Goal: Task Accomplishment & Management: Use online tool/utility

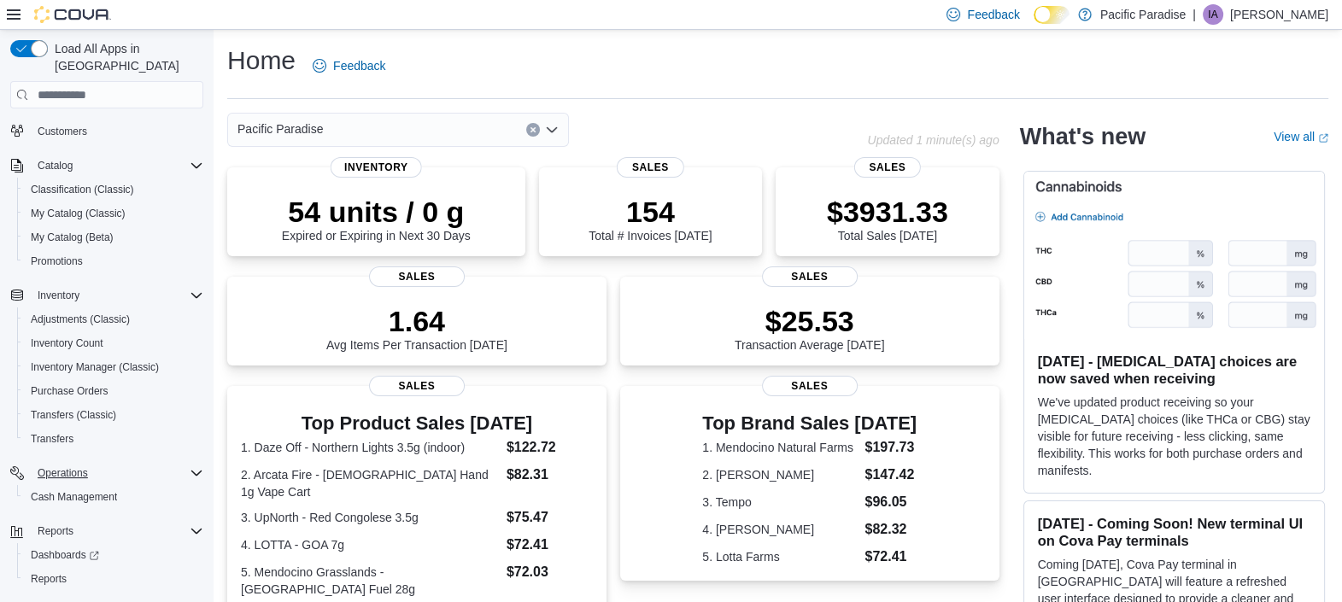
scroll to position [56, 0]
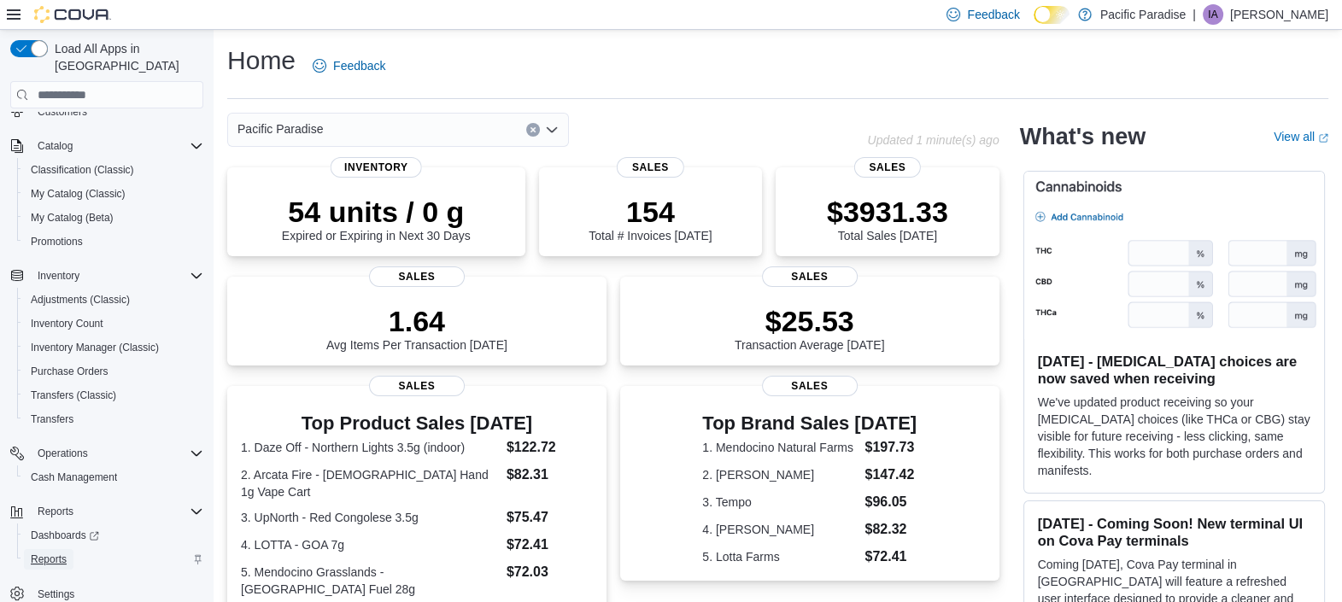
click at [56, 553] on span "Reports" at bounding box center [49, 560] width 36 height 14
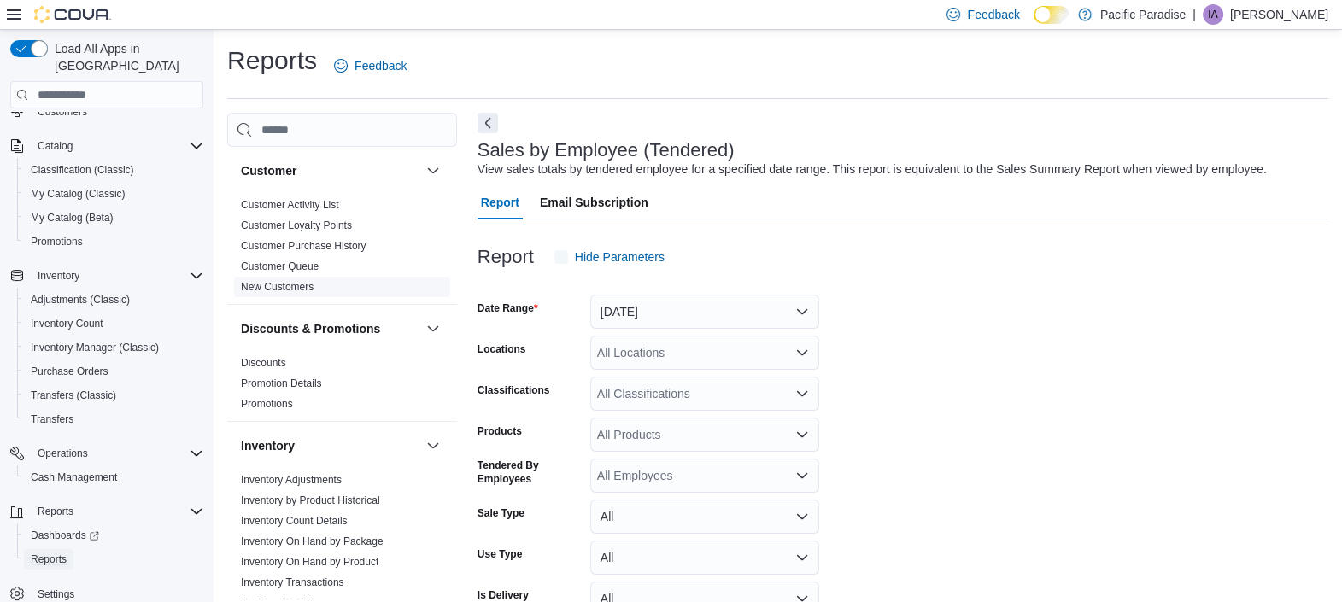
scroll to position [38, 0]
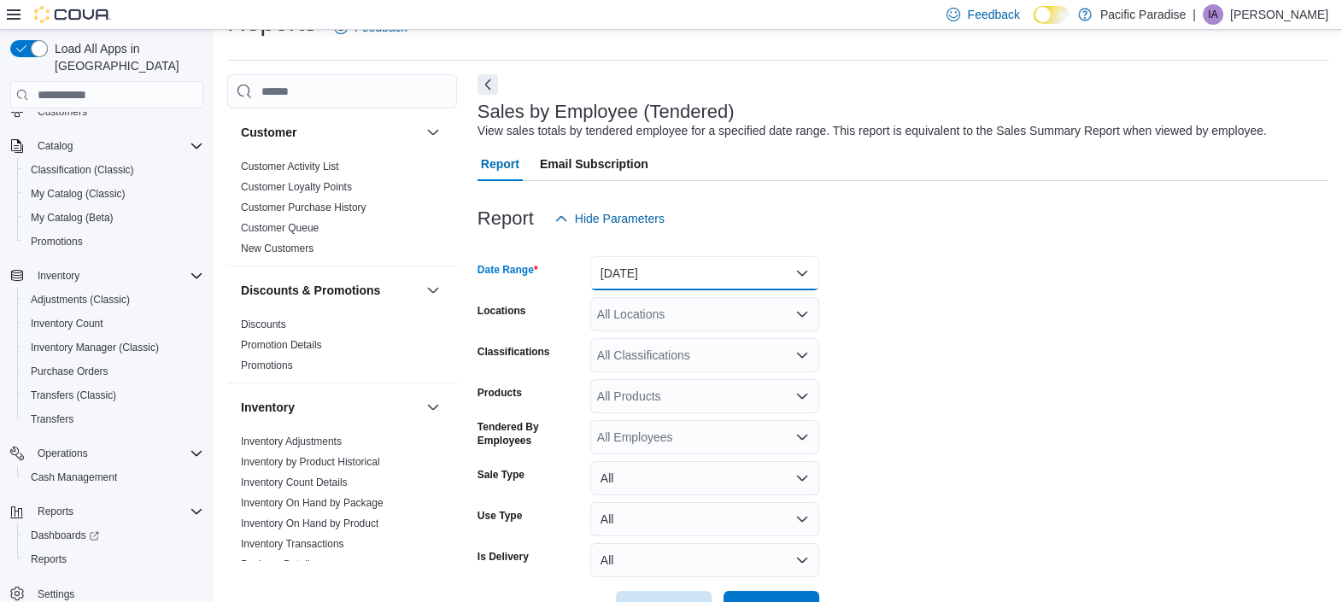
click at [677, 273] on button "[DATE]" at bounding box center [704, 273] width 229 height 34
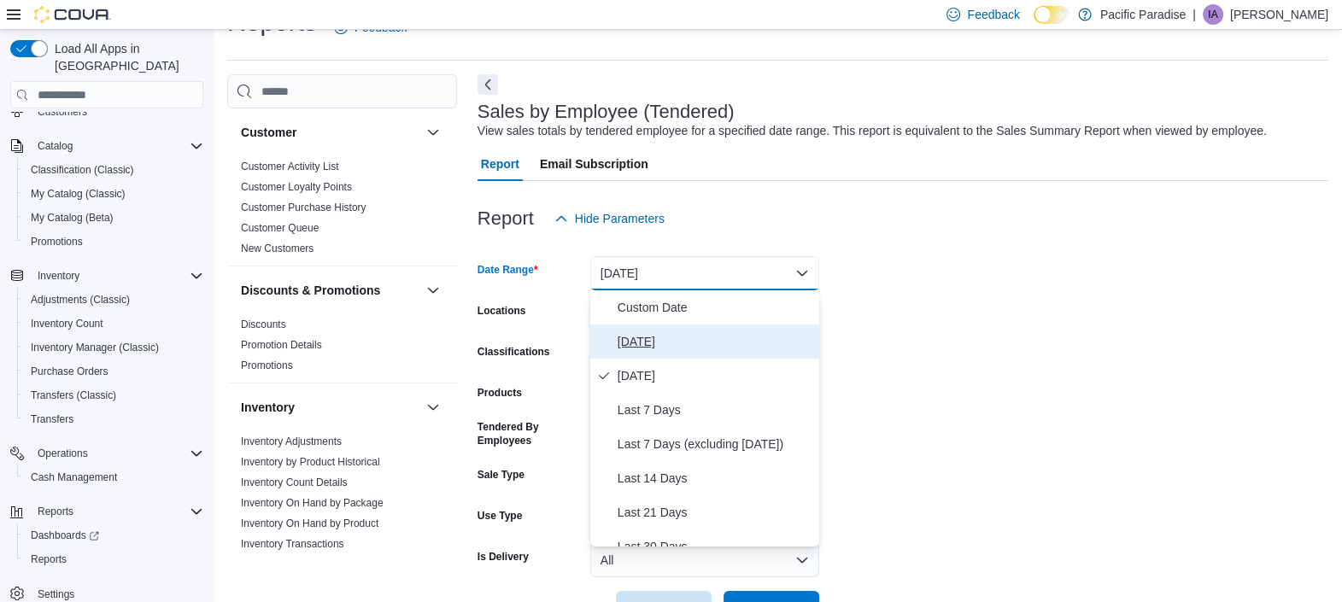
click at [643, 335] on span "[DATE]" at bounding box center [715, 342] width 195 height 21
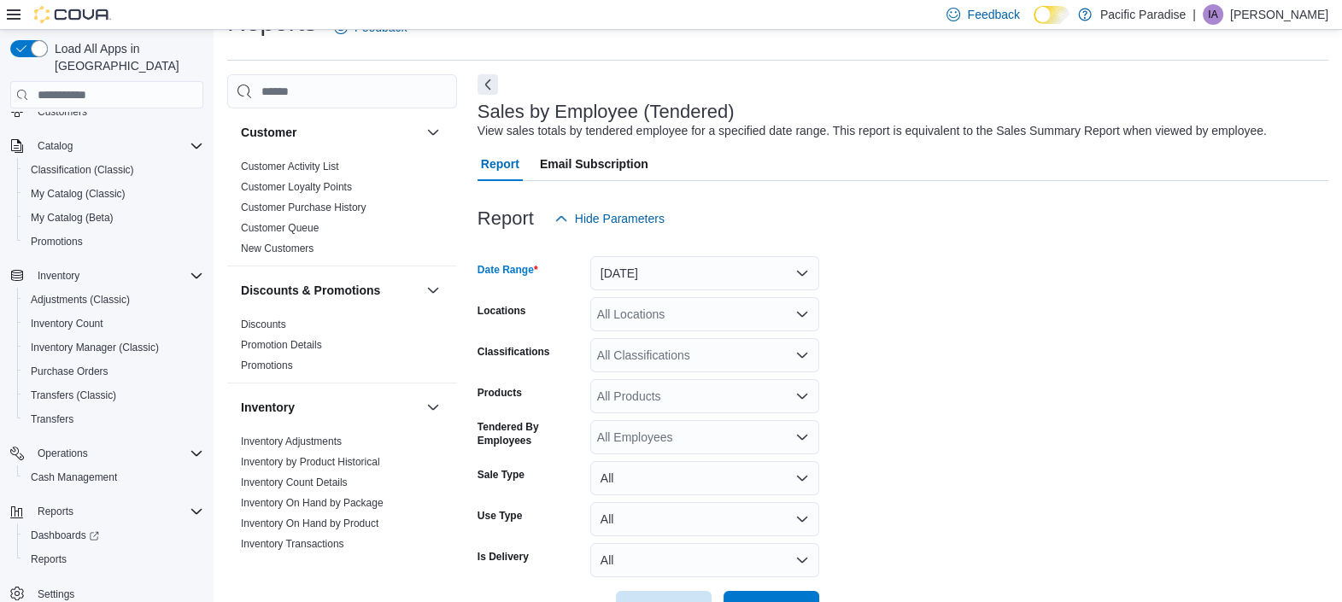
click at [678, 321] on div "All Locations" at bounding box center [704, 314] width 229 height 34
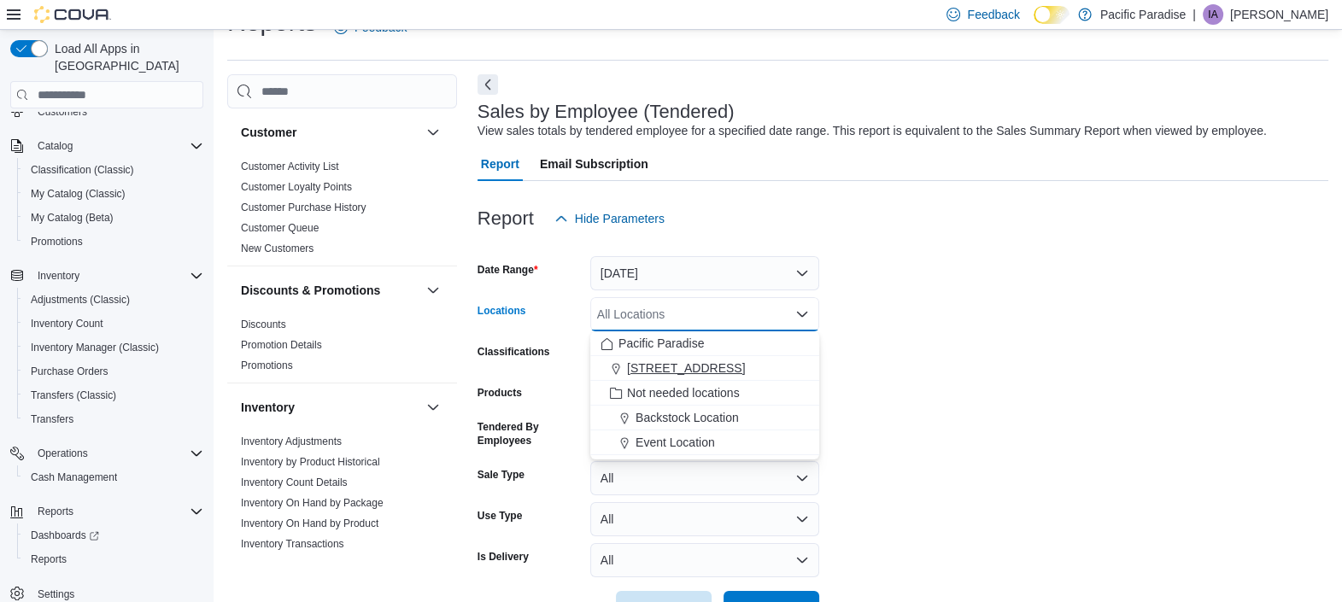
click at [684, 361] on span "[STREET_ADDRESS]" at bounding box center [686, 368] width 118 height 17
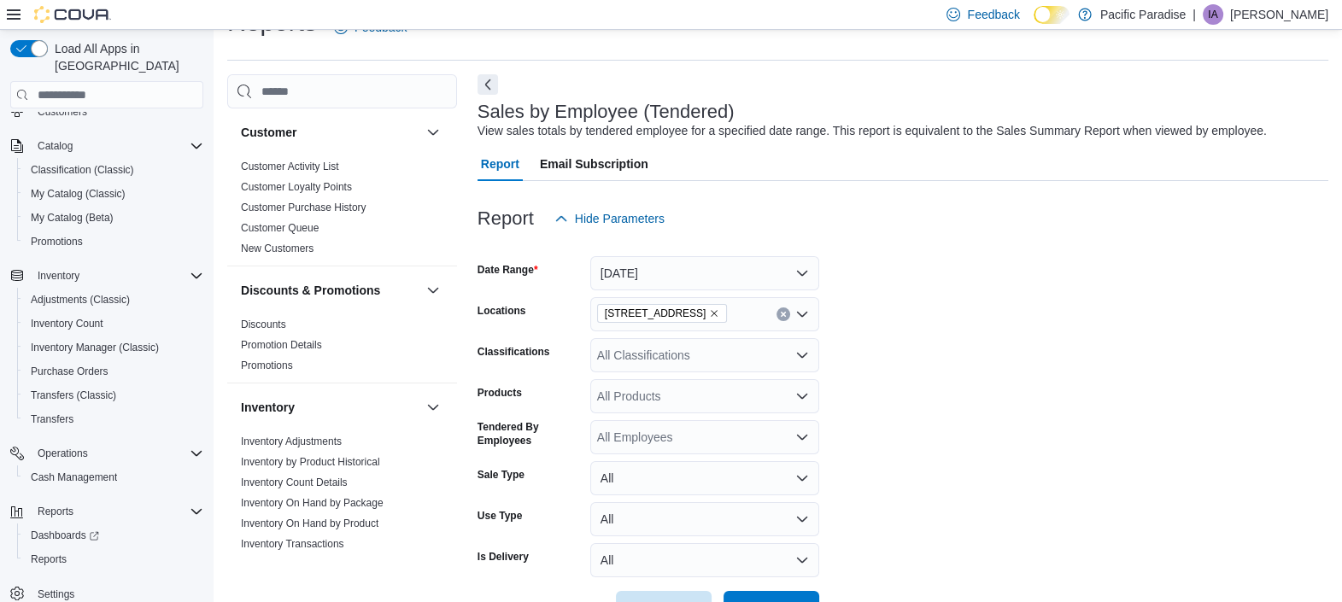
click at [866, 415] on form "Date Range [DATE] Locations [STREET_ADDRESS] Classifications All Classification…" at bounding box center [903, 431] width 851 height 390
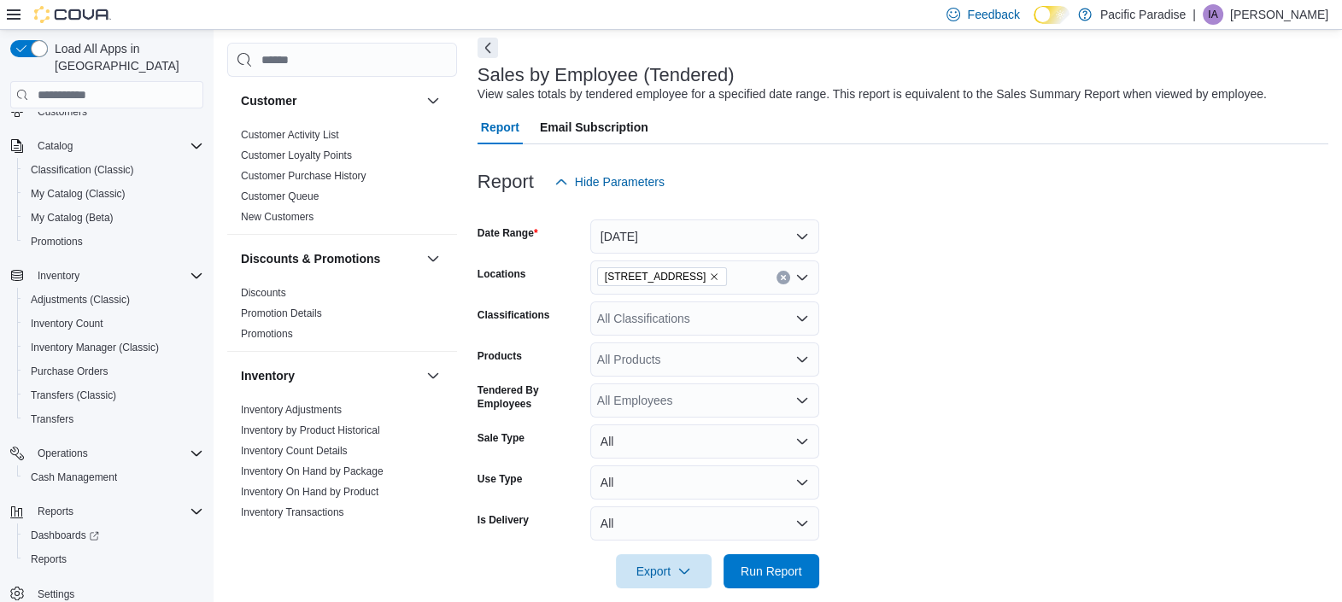
scroll to position [95, 0]
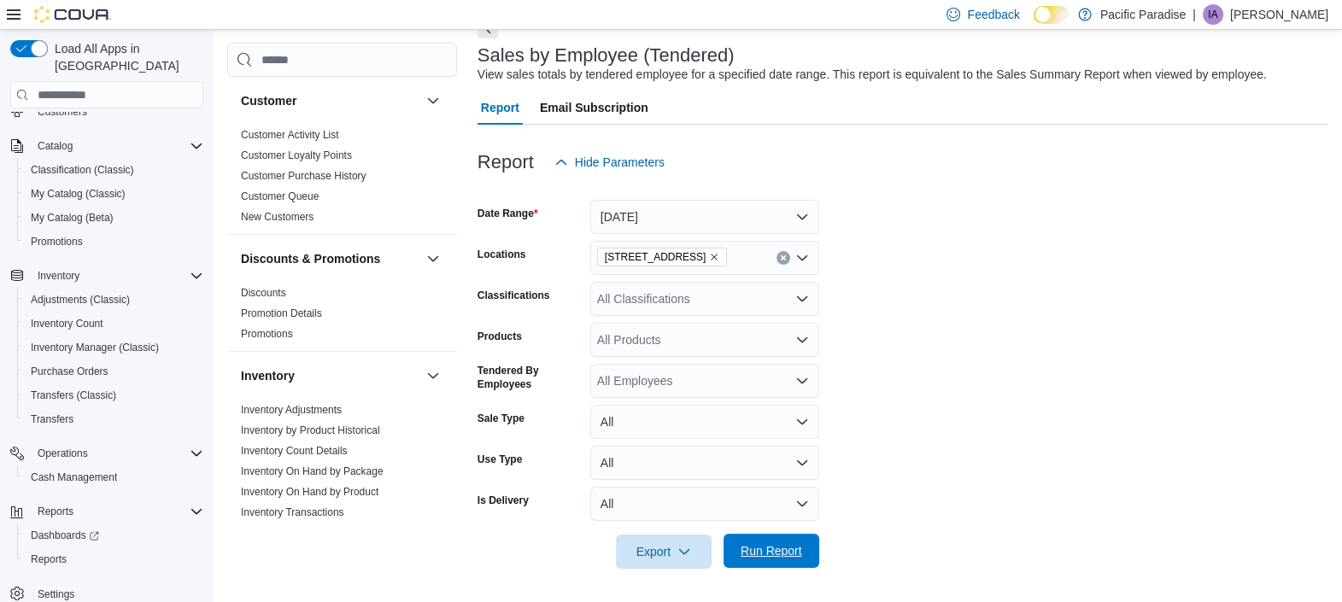
click at [748, 553] on span "Run Report" at bounding box center [772, 551] width 62 height 17
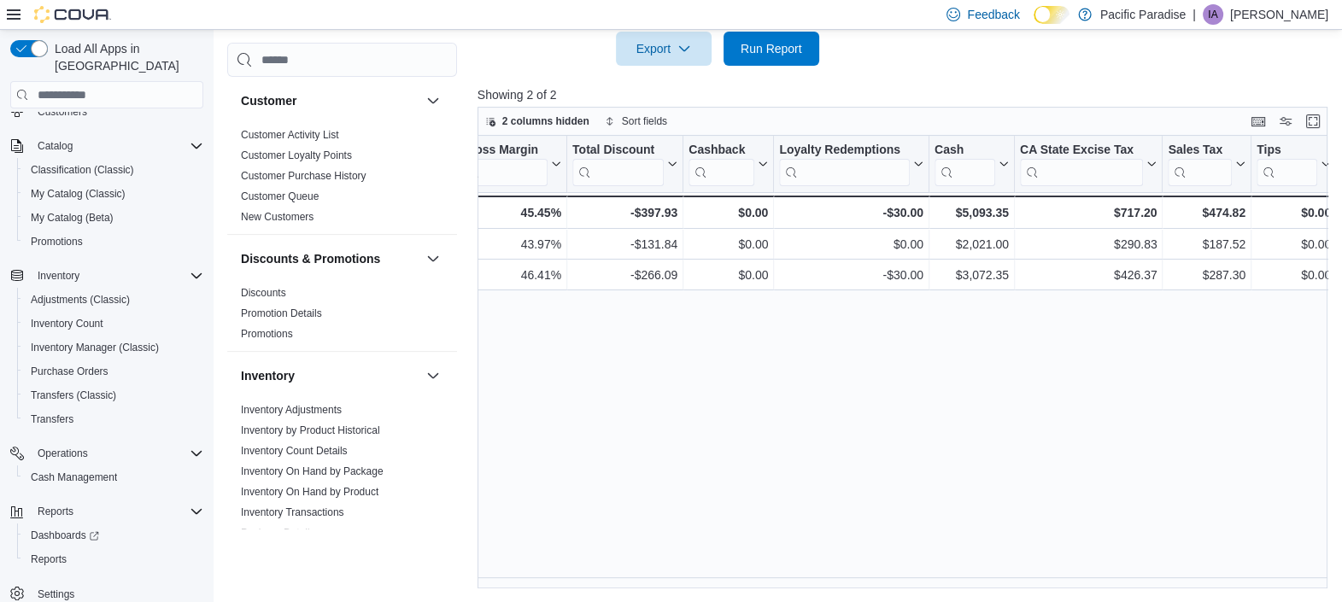
scroll to position [0, 1600]
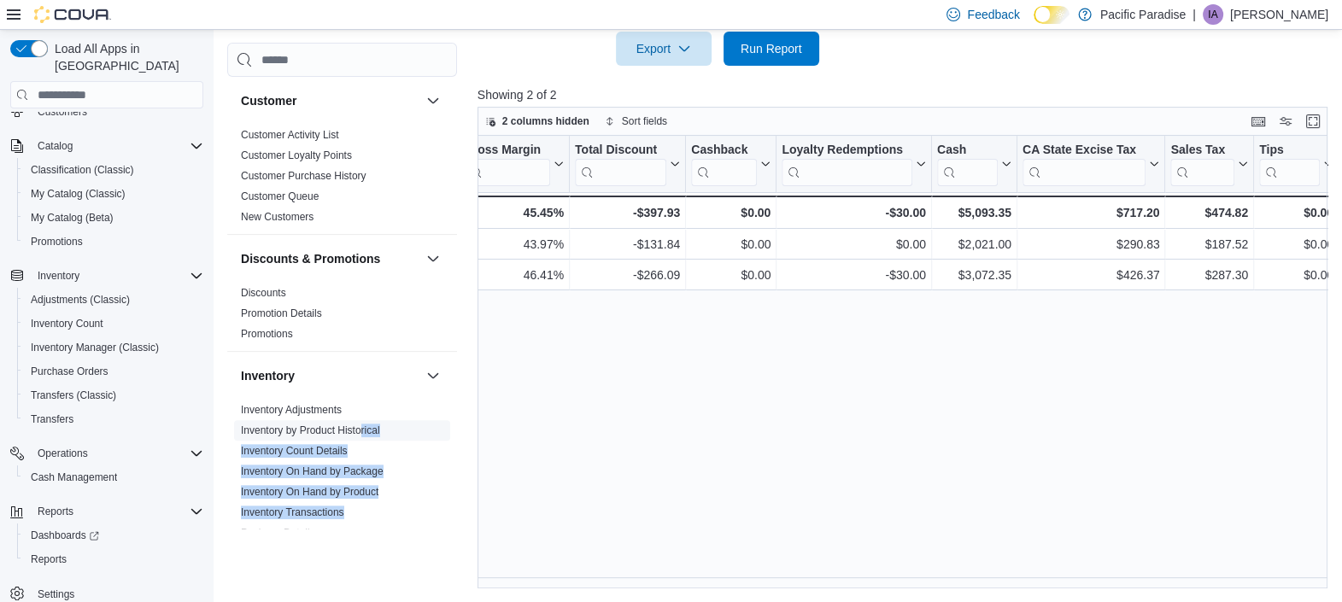
drag, startPoint x: 372, startPoint y: 515, endPoint x: 361, endPoint y: 425, distance: 91.3
click at [361, 425] on ul "Inventory Adjustments Inventory by Product Historical Inventory Count Details I…" at bounding box center [342, 523] width 216 height 246
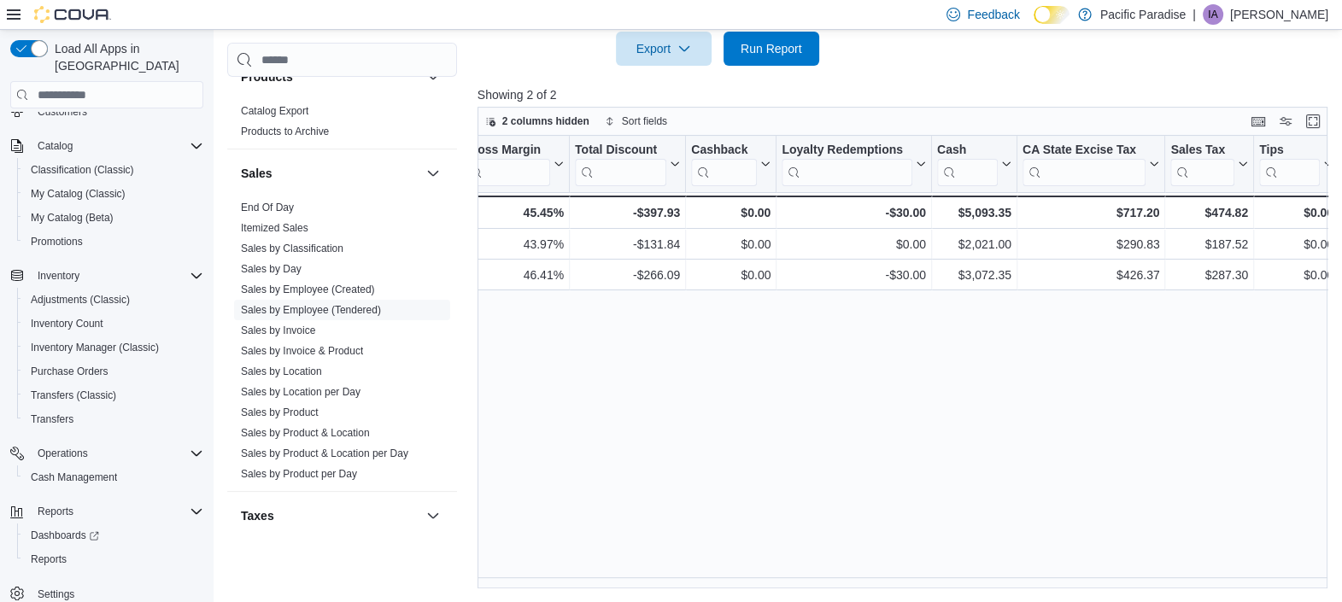
scroll to position [924, 0]
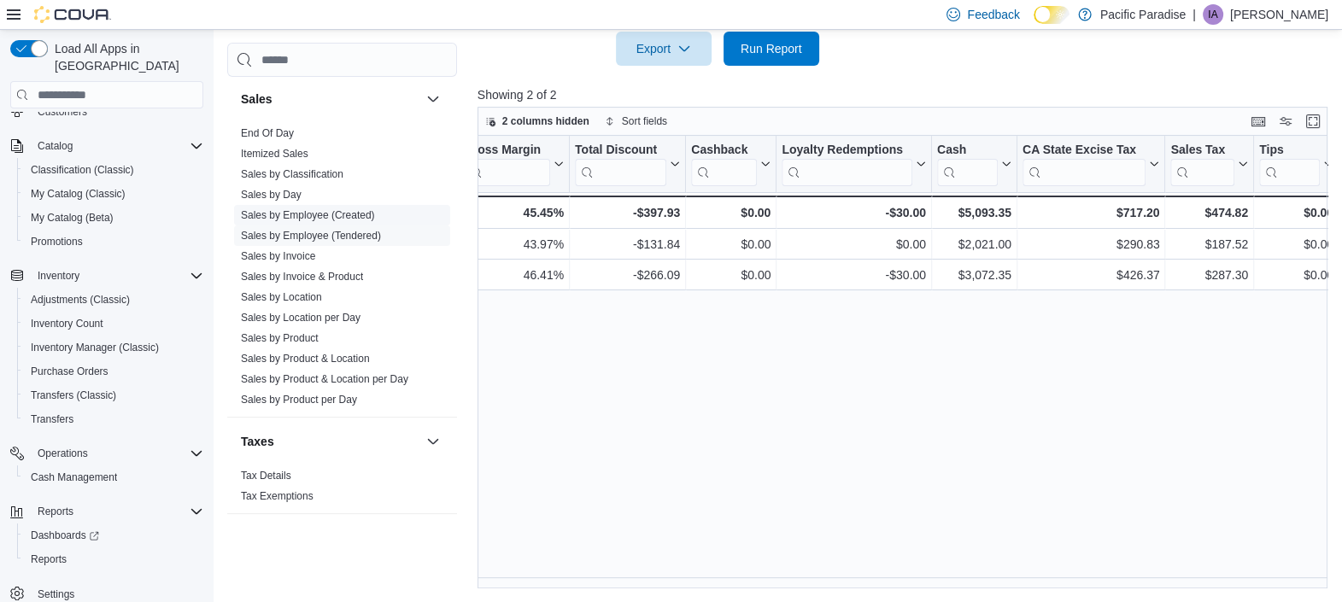
click at [326, 220] on span "Sales by Employee (Created)" at bounding box center [308, 216] width 134 height 14
click at [326, 212] on link "Sales by Employee (Created)" at bounding box center [308, 215] width 134 height 12
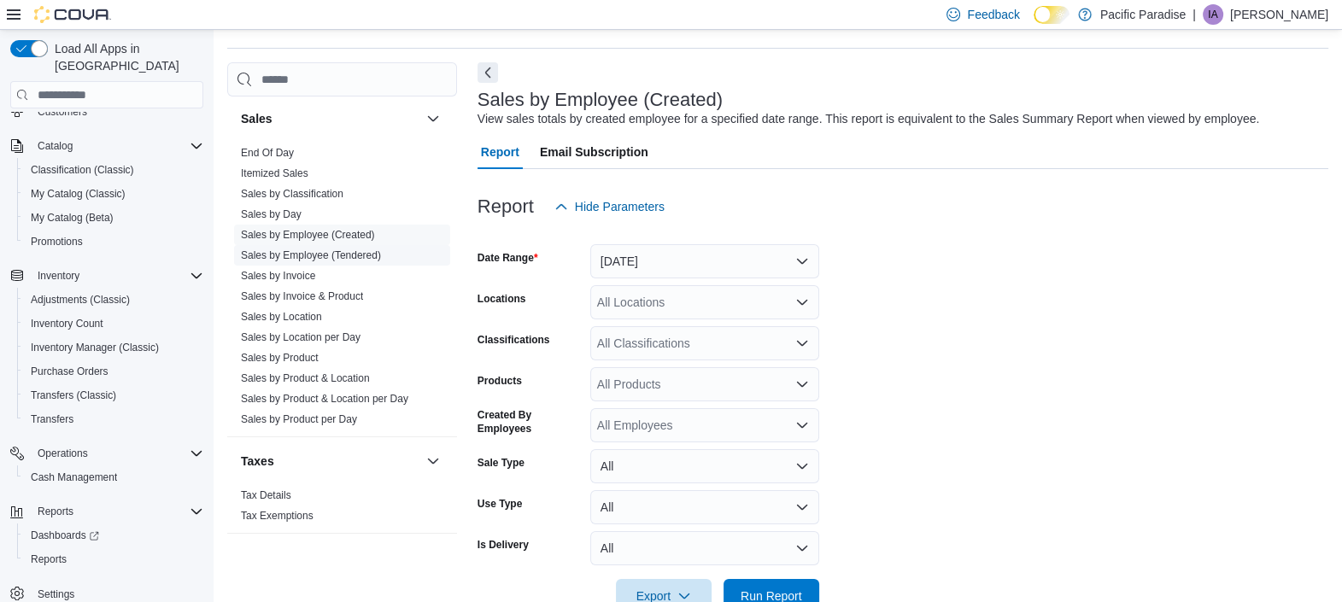
scroll to position [38, 0]
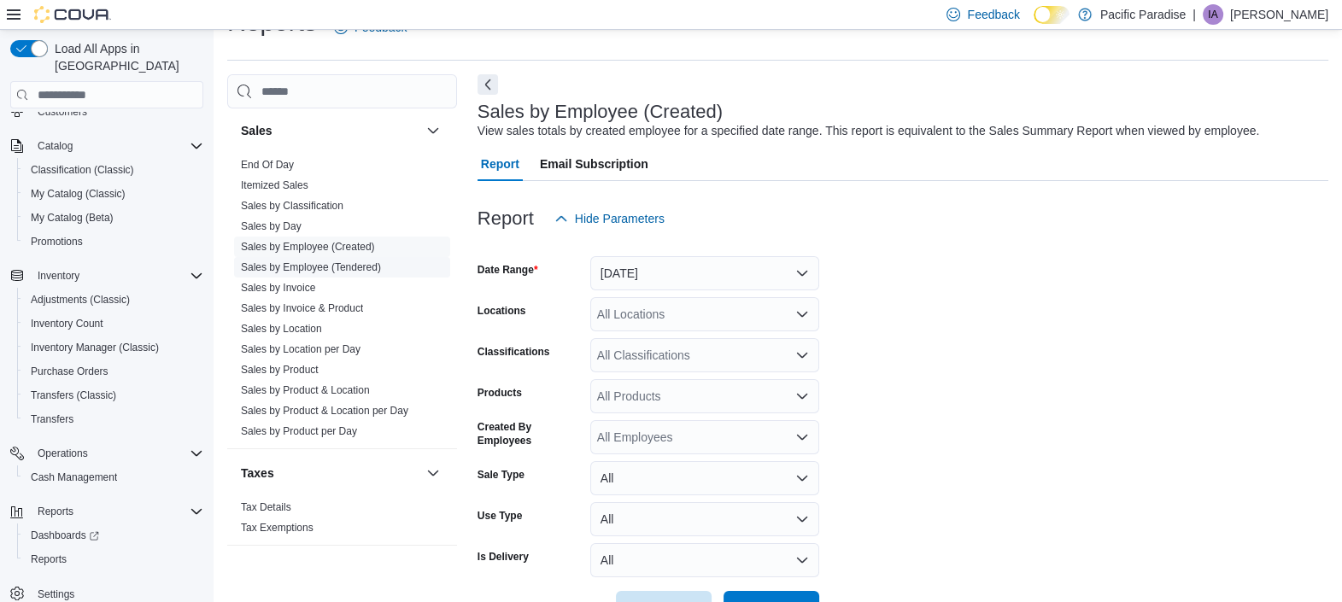
click at [363, 266] on link "Sales by Employee (Tendered)" at bounding box center [311, 267] width 140 height 12
click at [740, 277] on button "[DATE]" at bounding box center [704, 273] width 229 height 34
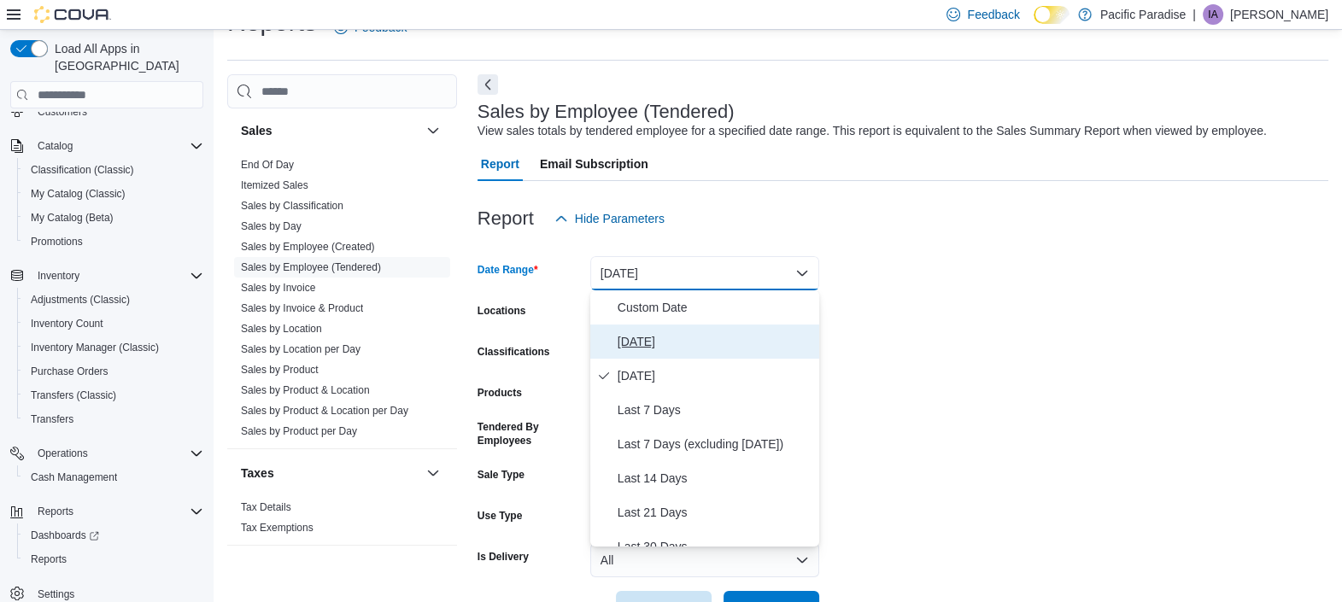
click at [696, 346] on span "[DATE]" at bounding box center [715, 342] width 195 height 21
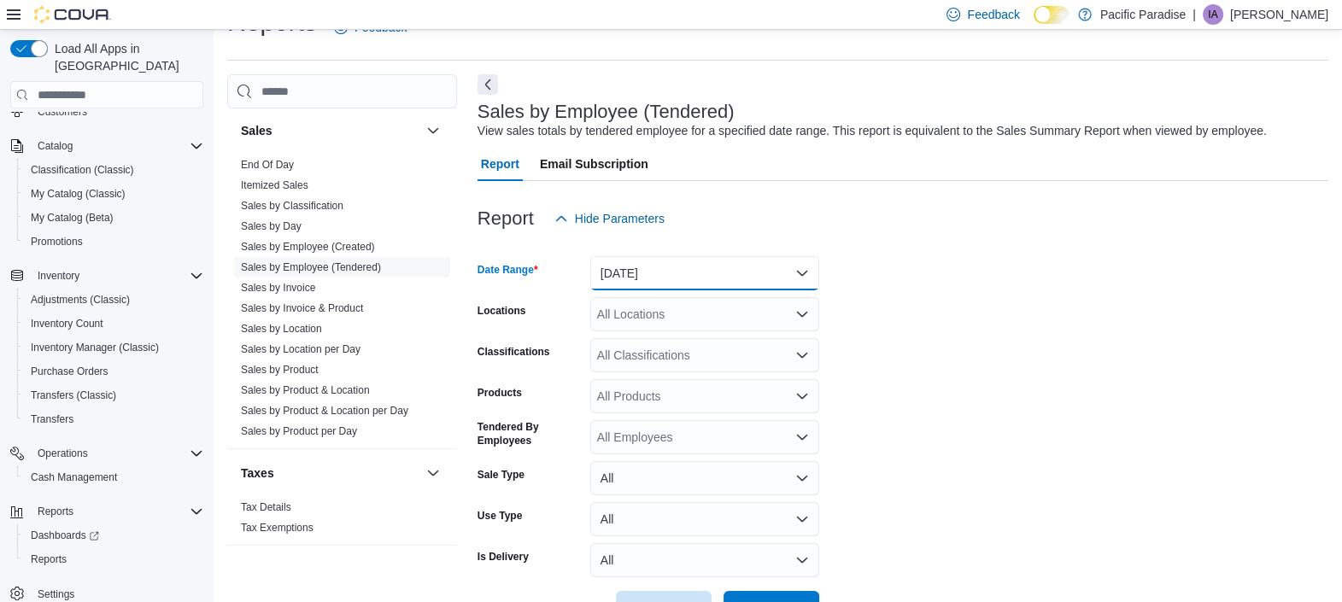
scroll to position [95, 0]
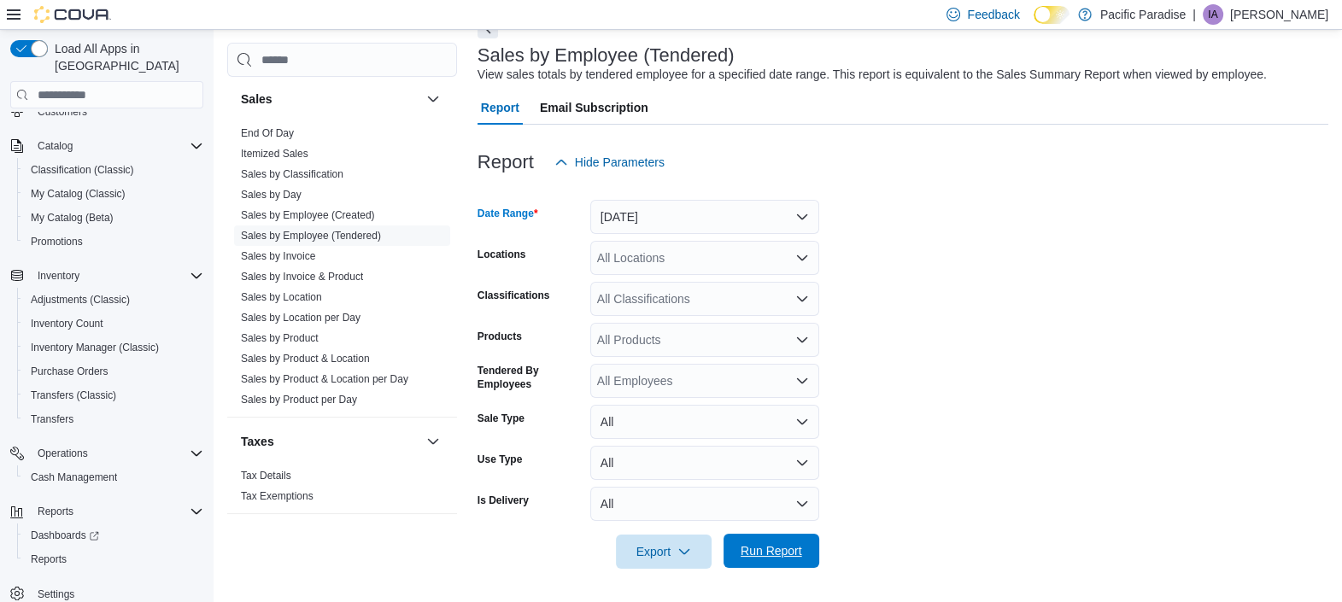
click at [797, 551] on span "Run Report" at bounding box center [772, 551] width 62 height 17
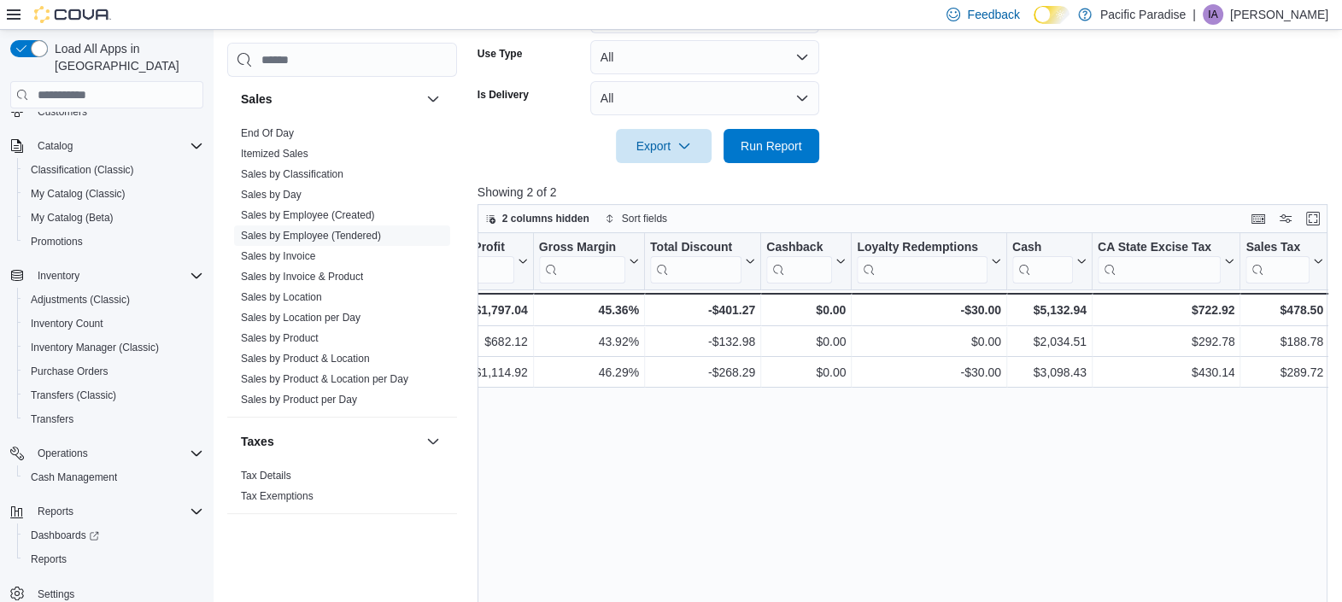
scroll to position [0, 1602]
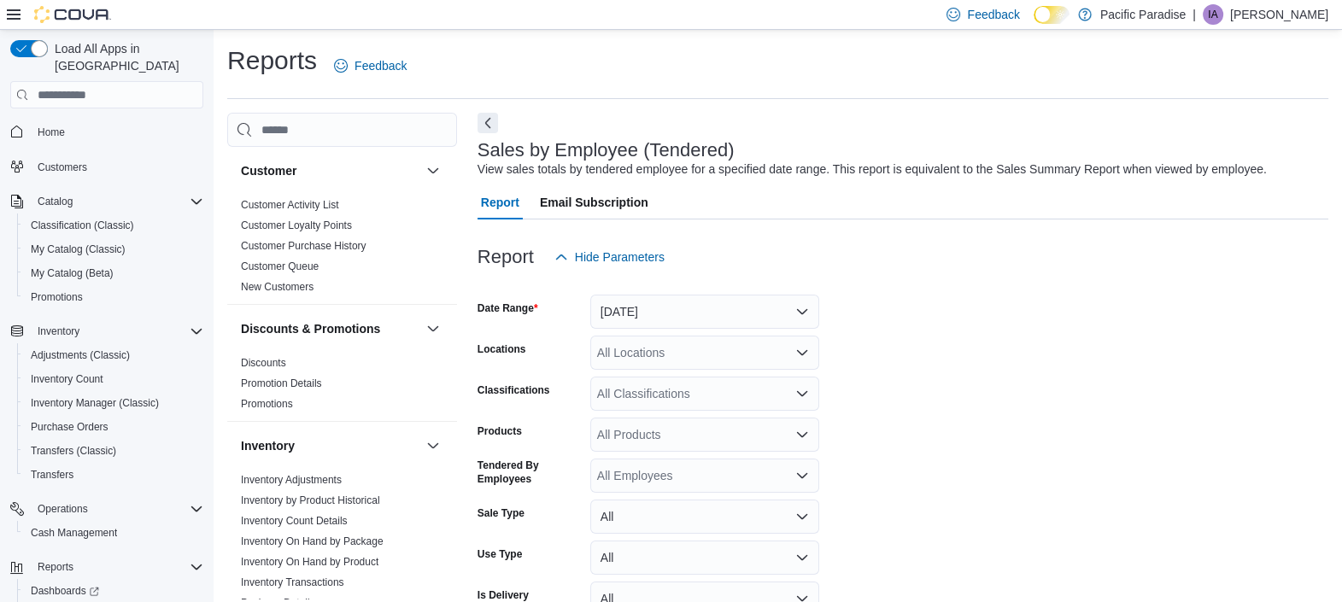
scroll to position [38, 0]
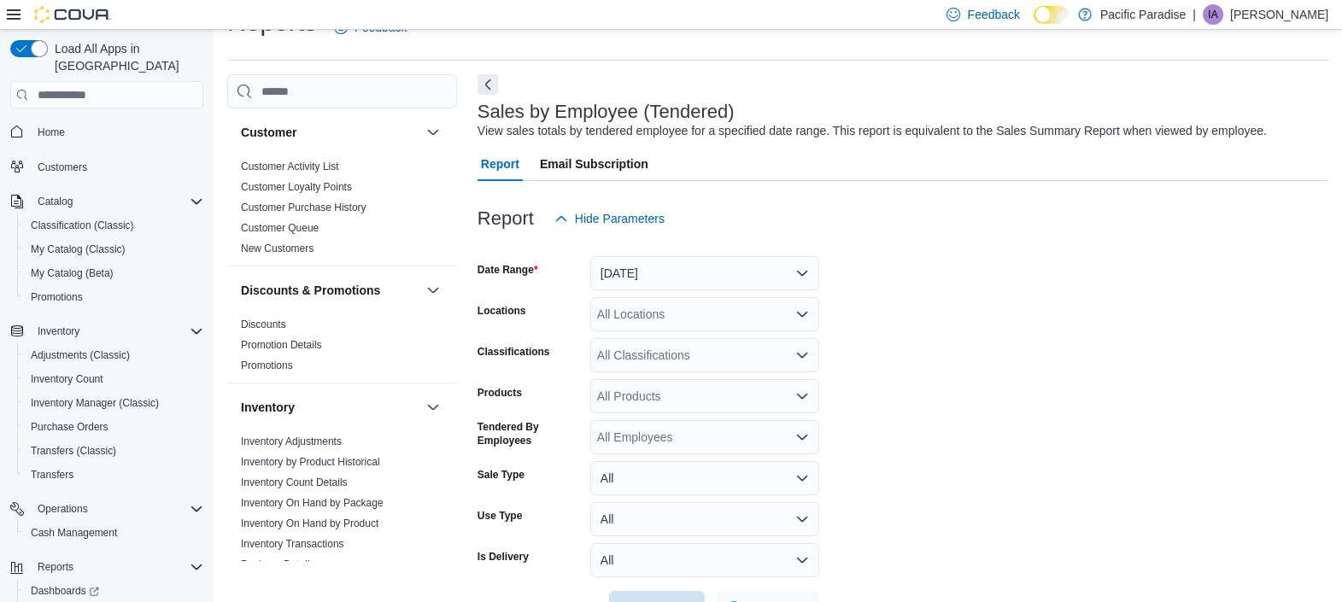
click at [978, 358] on form "Date Range [DATE] Locations All Locations Classifications All Classifications P…" at bounding box center [903, 431] width 851 height 390
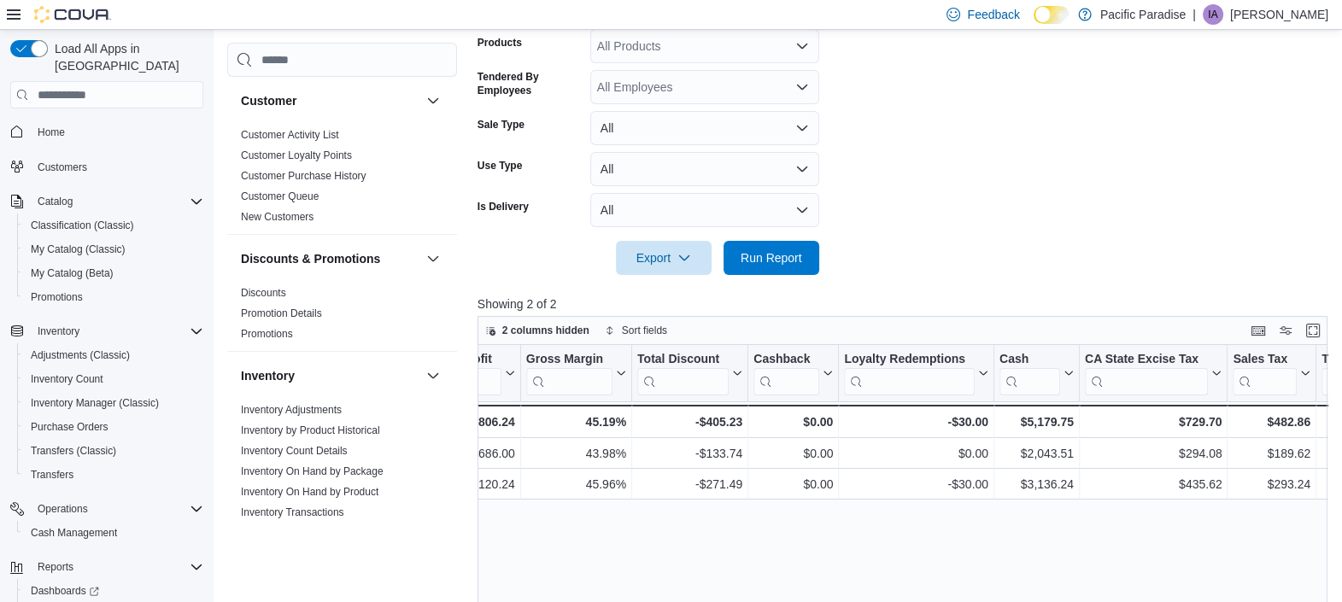
scroll to position [0, 1602]
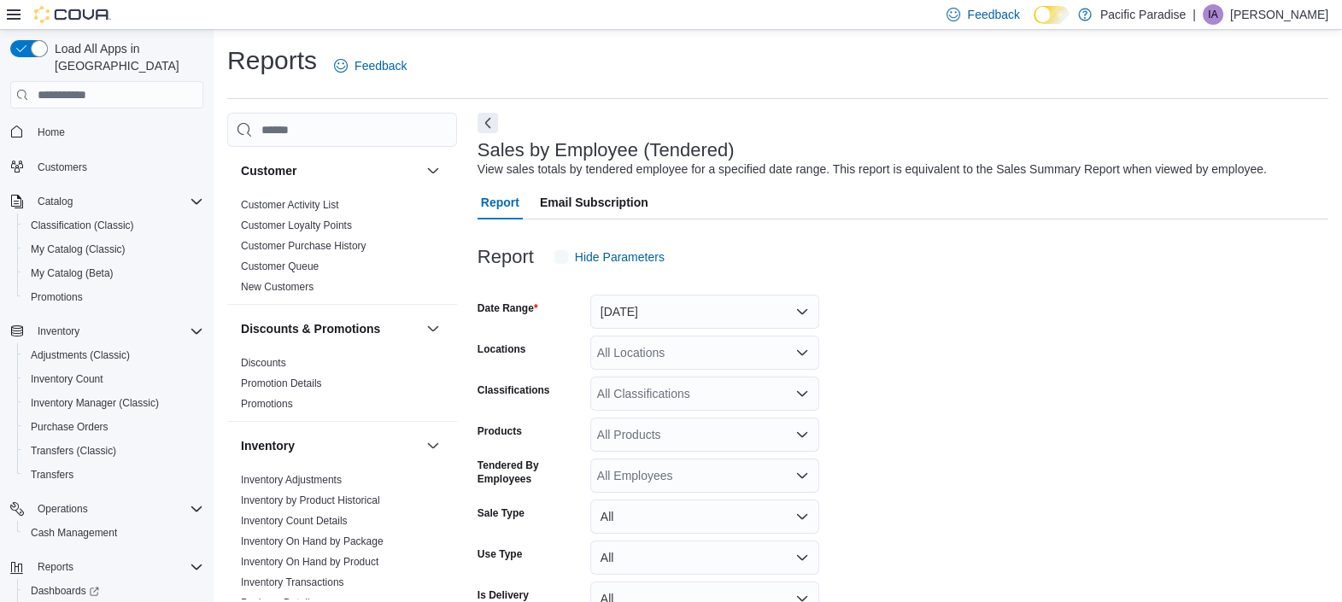
scroll to position [38, 0]
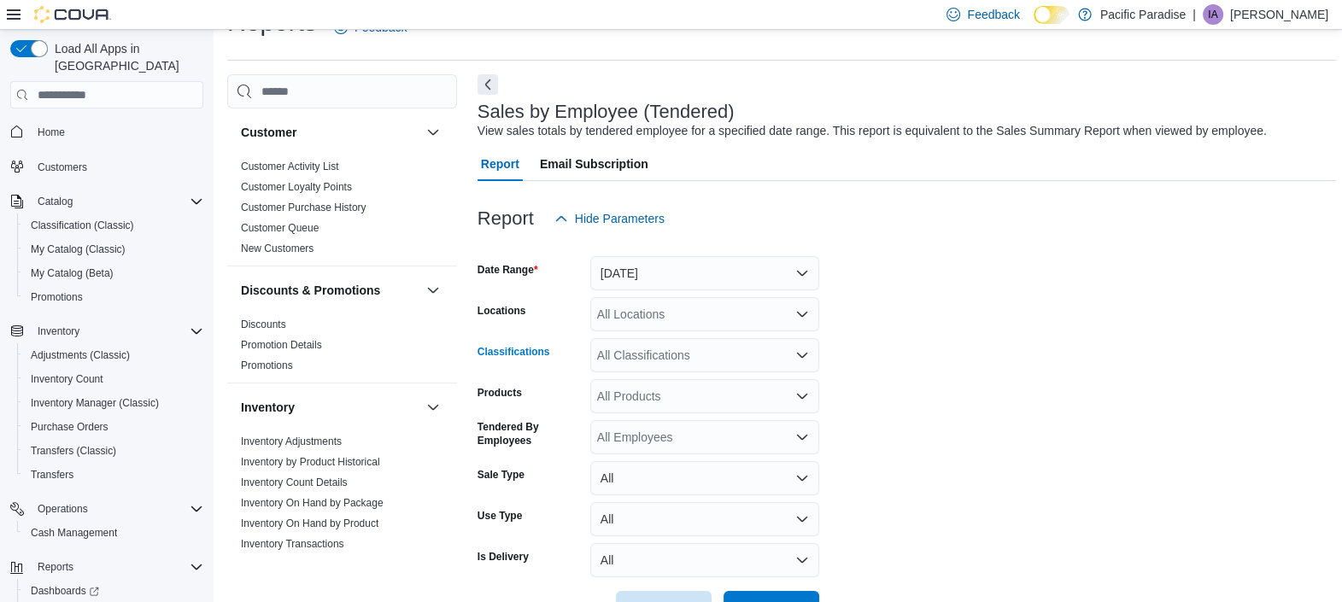
click at [684, 366] on div "All Classifications" at bounding box center [704, 355] width 229 height 34
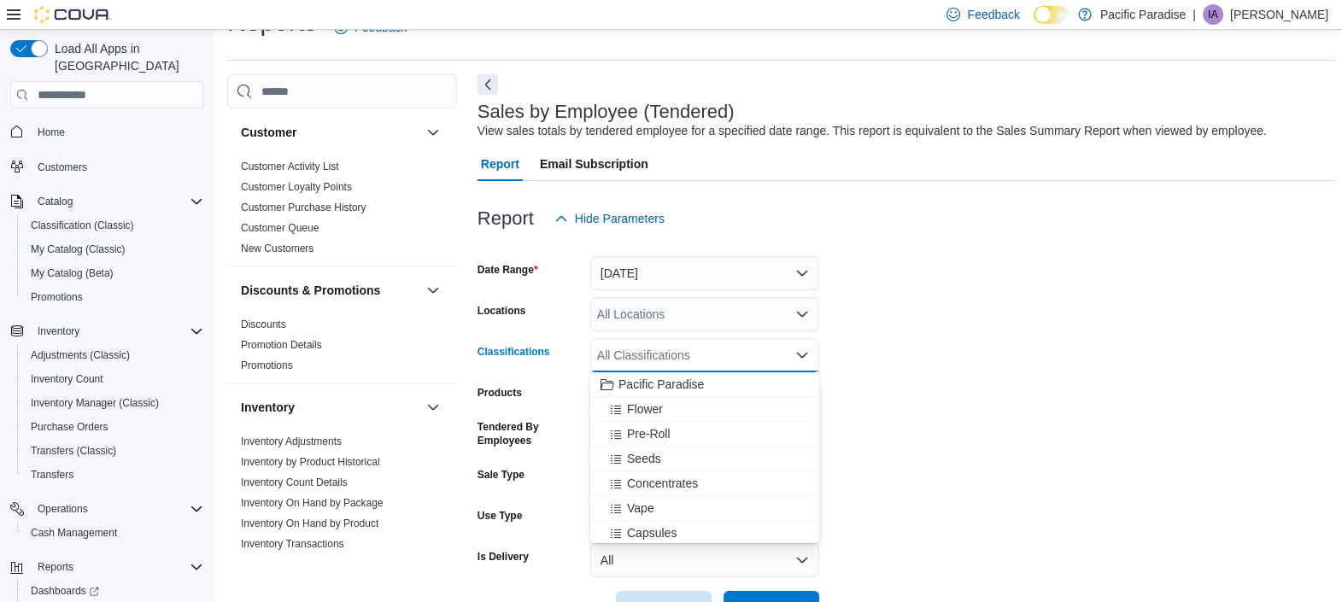
click at [684, 312] on div "All Locations" at bounding box center [704, 314] width 229 height 34
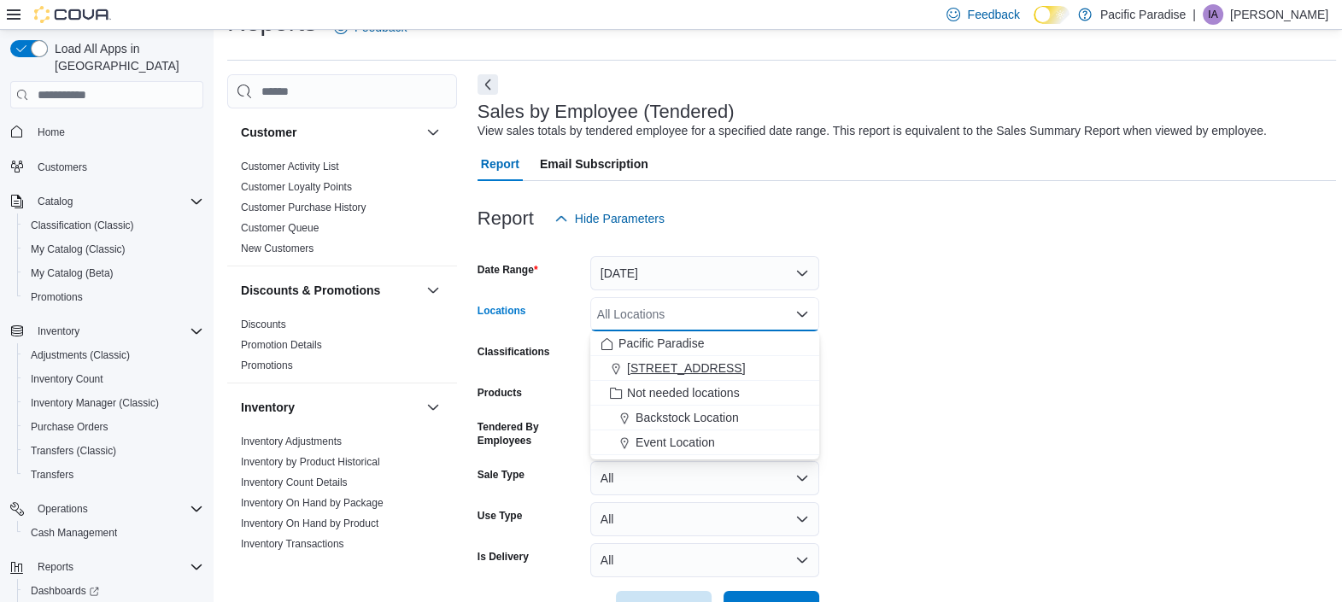
click at [682, 366] on span "1087 H Street" at bounding box center [686, 368] width 118 height 17
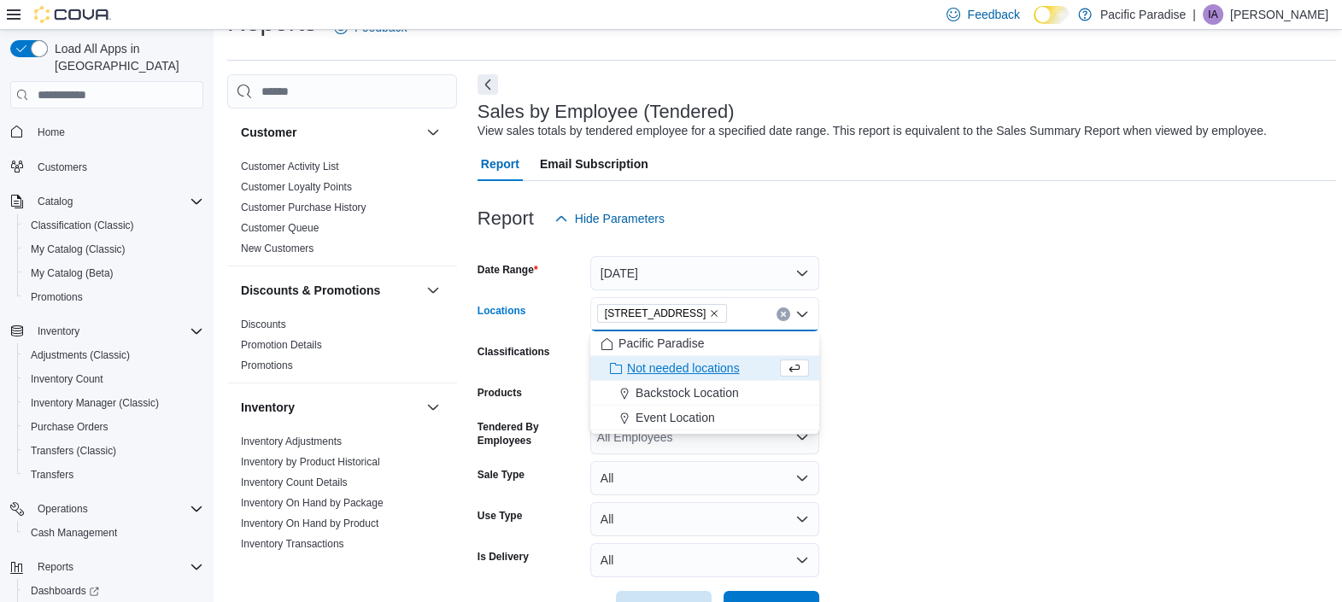
click at [905, 392] on form "Date Range Today Locations 1087 H Street Combo box. Selected. 1087 H Street. Pr…" at bounding box center [907, 431] width 859 height 390
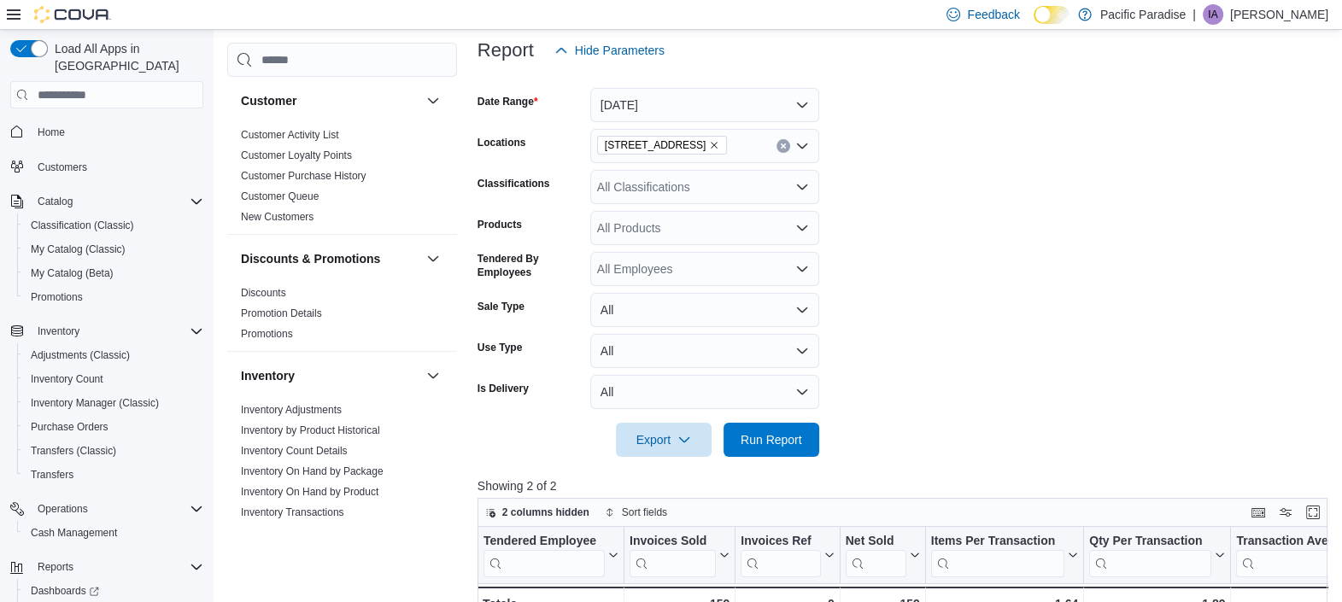
scroll to position [359, 0]
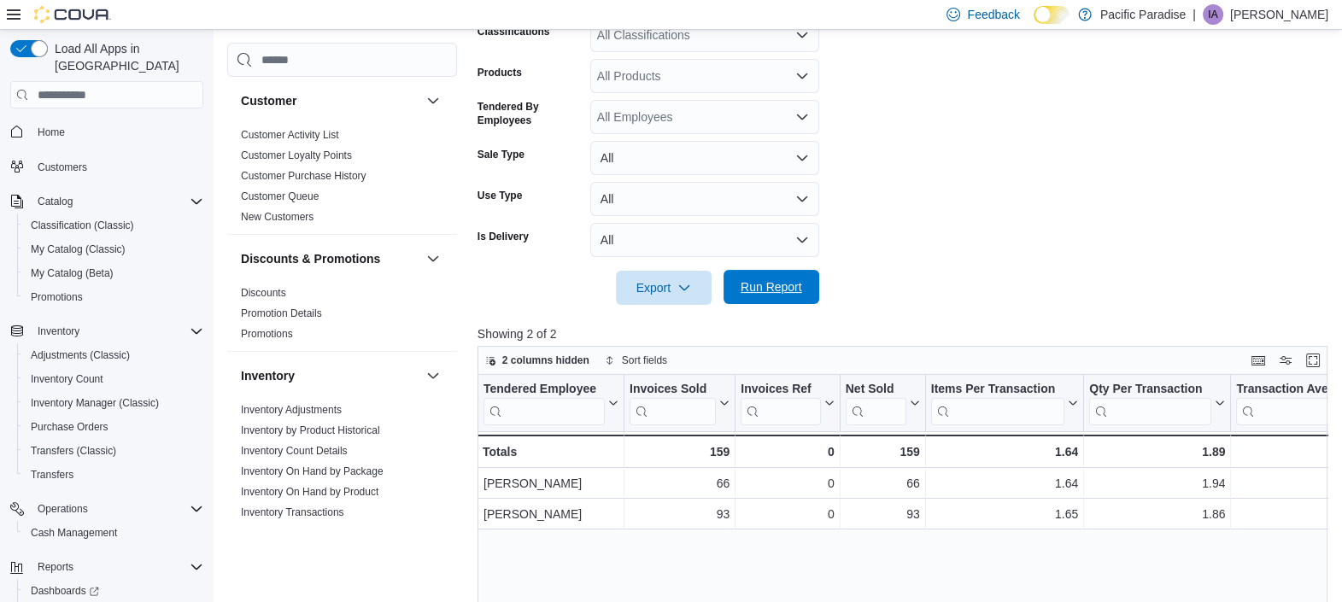
click at [786, 279] on span "Run Report" at bounding box center [772, 287] width 62 height 17
drag, startPoint x: 894, startPoint y: 327, endPoint x: 894, endPoint y: 337, distance: 9.4
drag, startPoint x: 894, startPoint y: 337, endPoint x: 891, endPoint y: 411, distance: 74.4
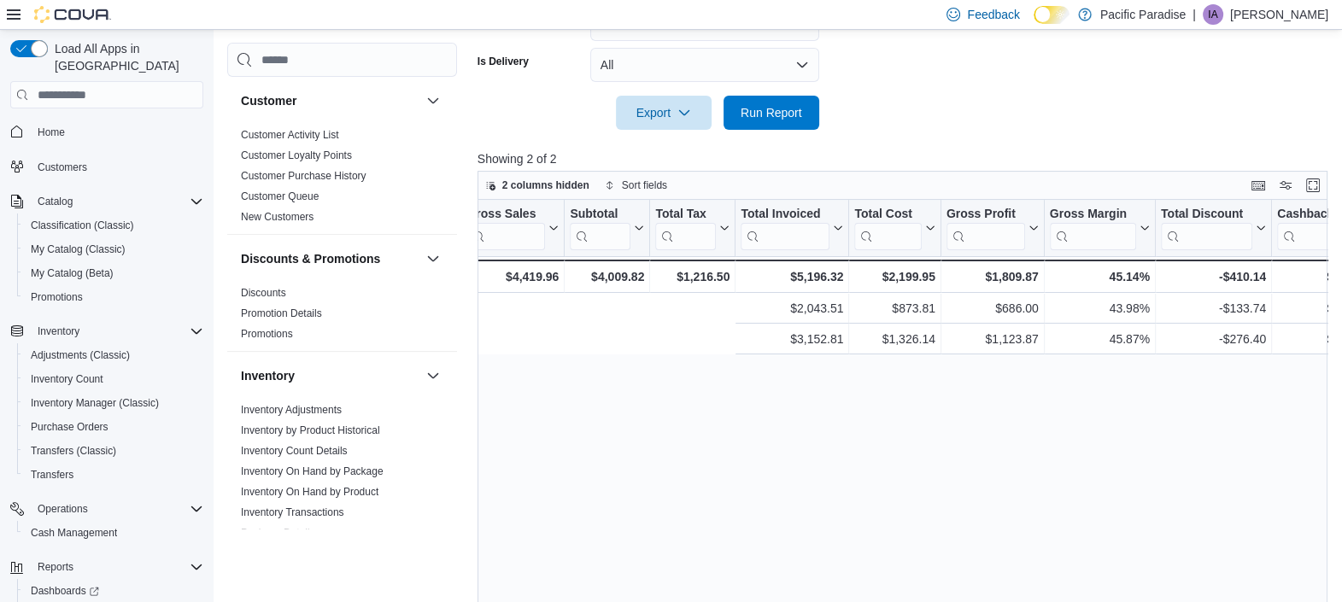
scroll to position [0, 1602]
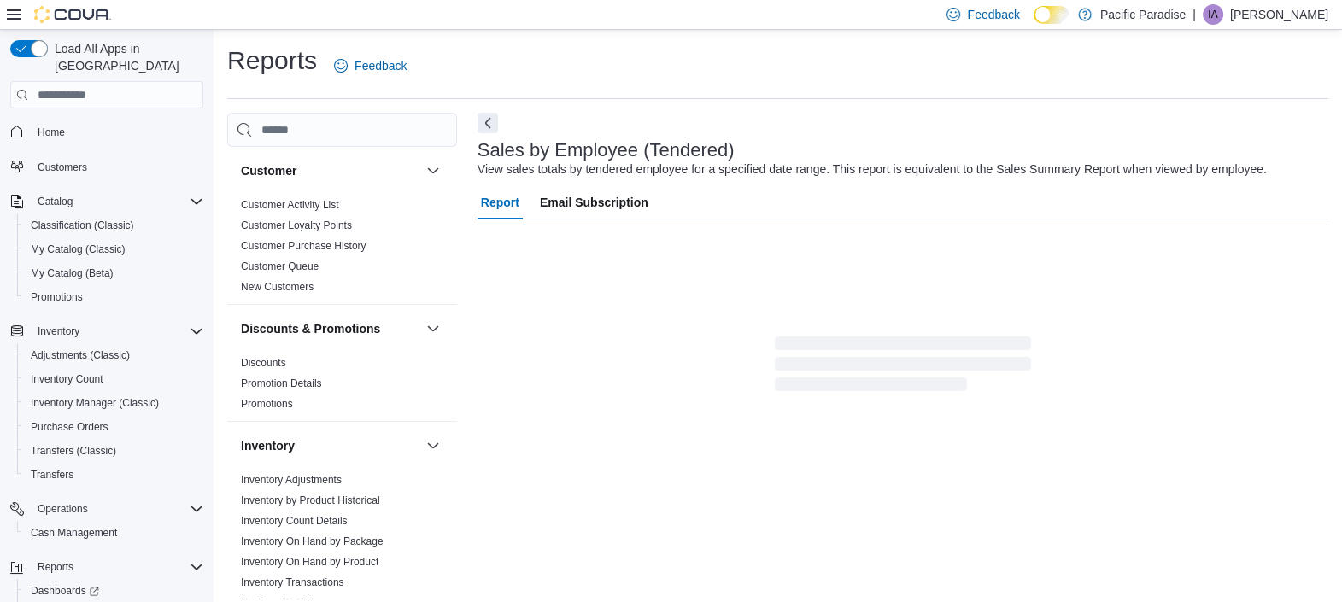
scroll to position [38, 0]
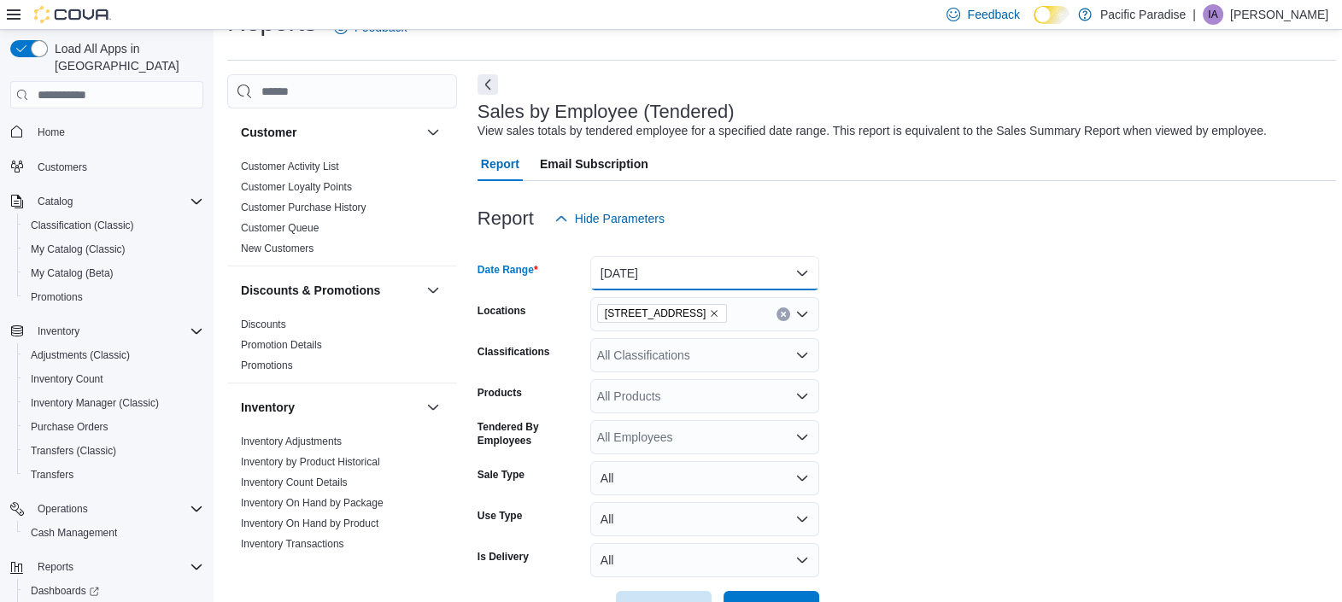
click at [643, 273] on button "[DATE]" at bounding box center [704, 273] width 229 height 34
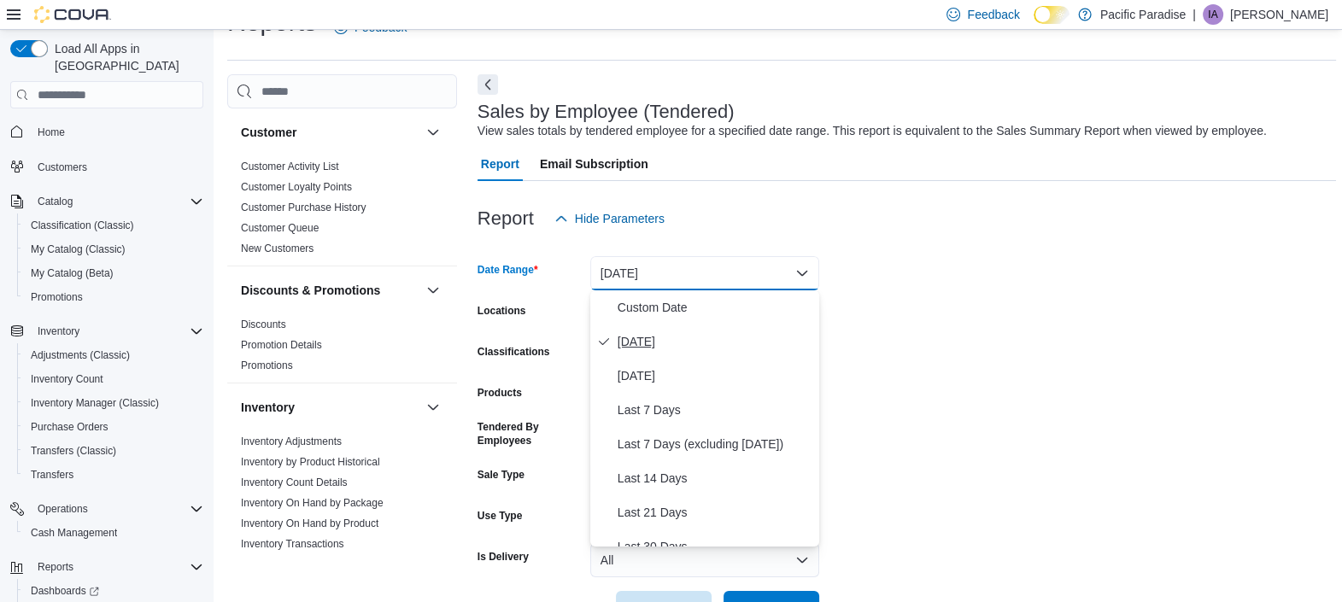
click at [683, 341] on span "[DATE]" at bounding box center [715, 342] width 195 height 21
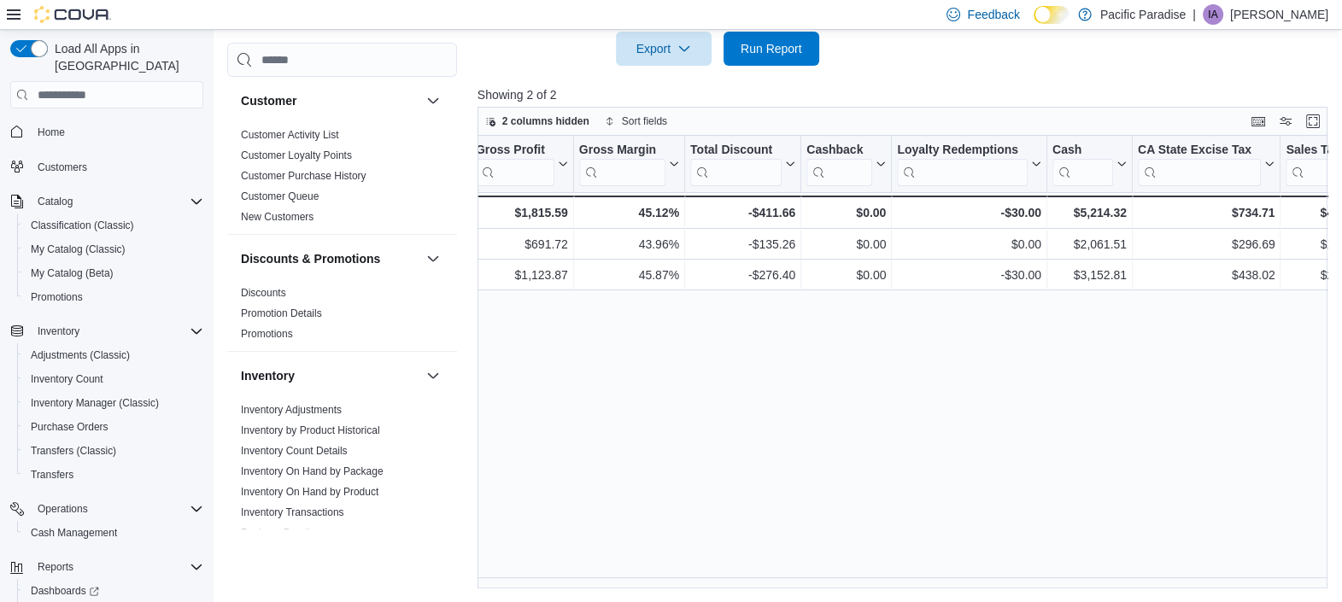
scroll to position [0, 1602]
